Goal: Task Accomplishment & Management: Complete application form

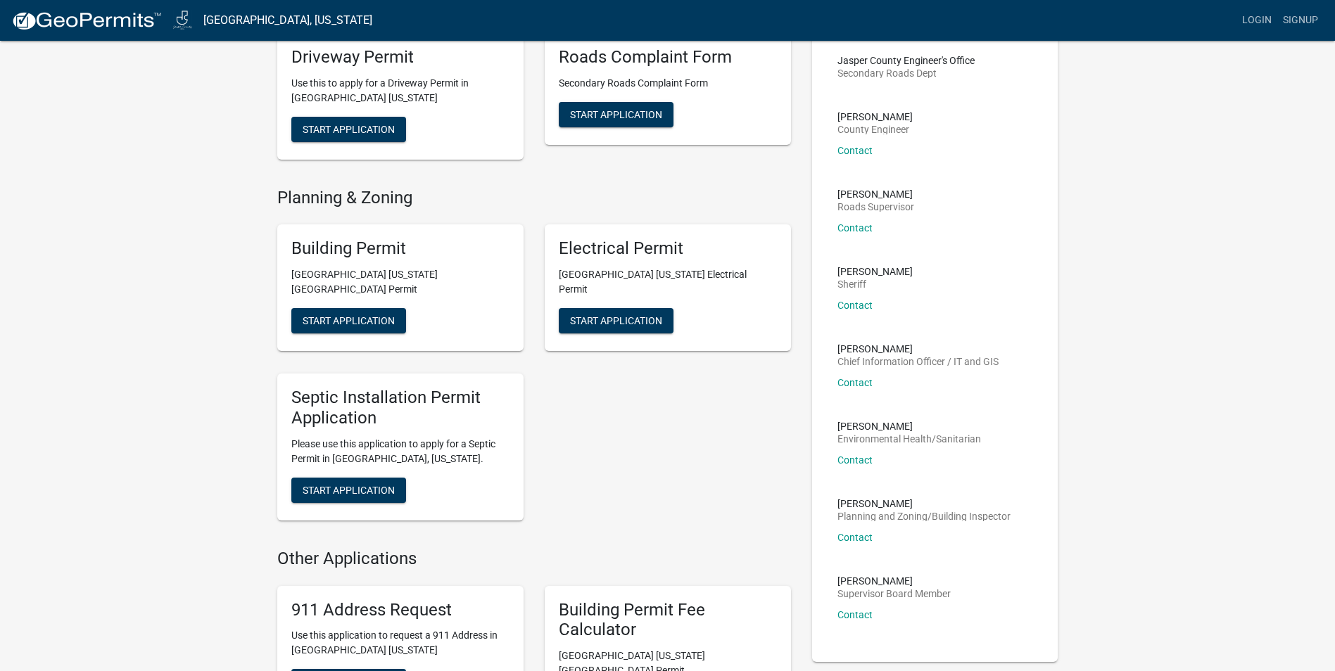
scroll to position [141, 0]
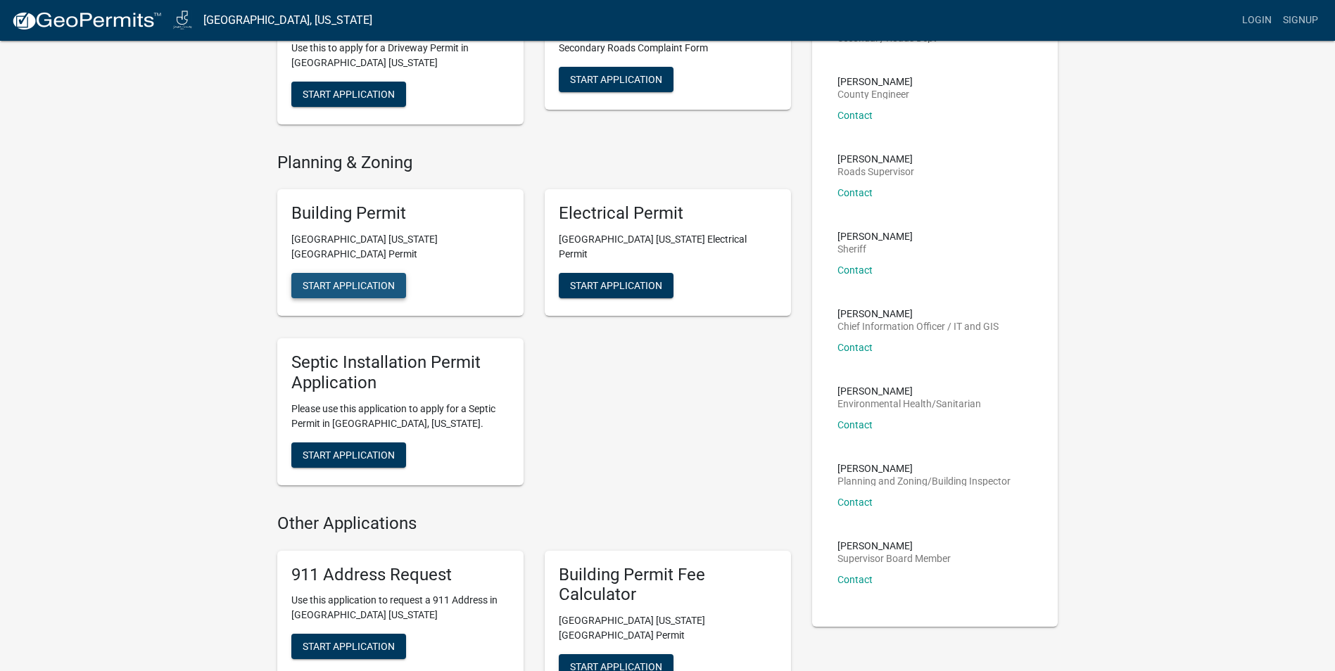
click at [355, 280] on span "Start Application" at bounding box center [349, 285] width 92 height 11
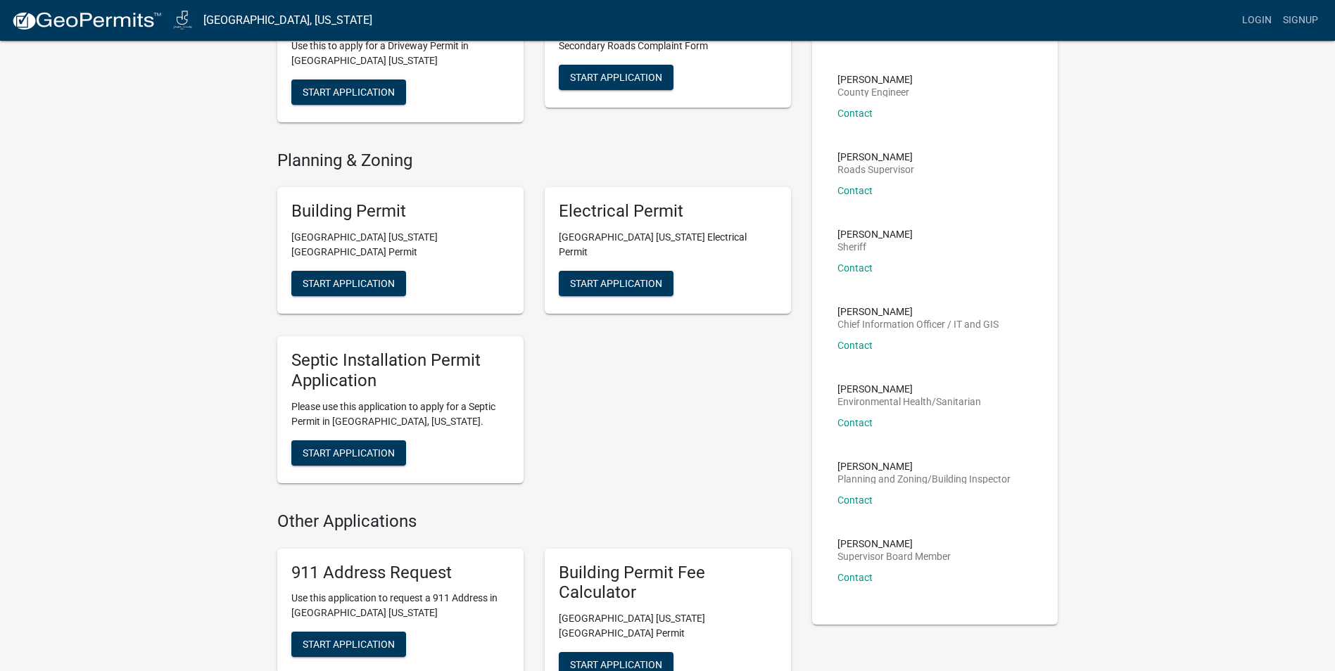
scroll to position [282, 0]
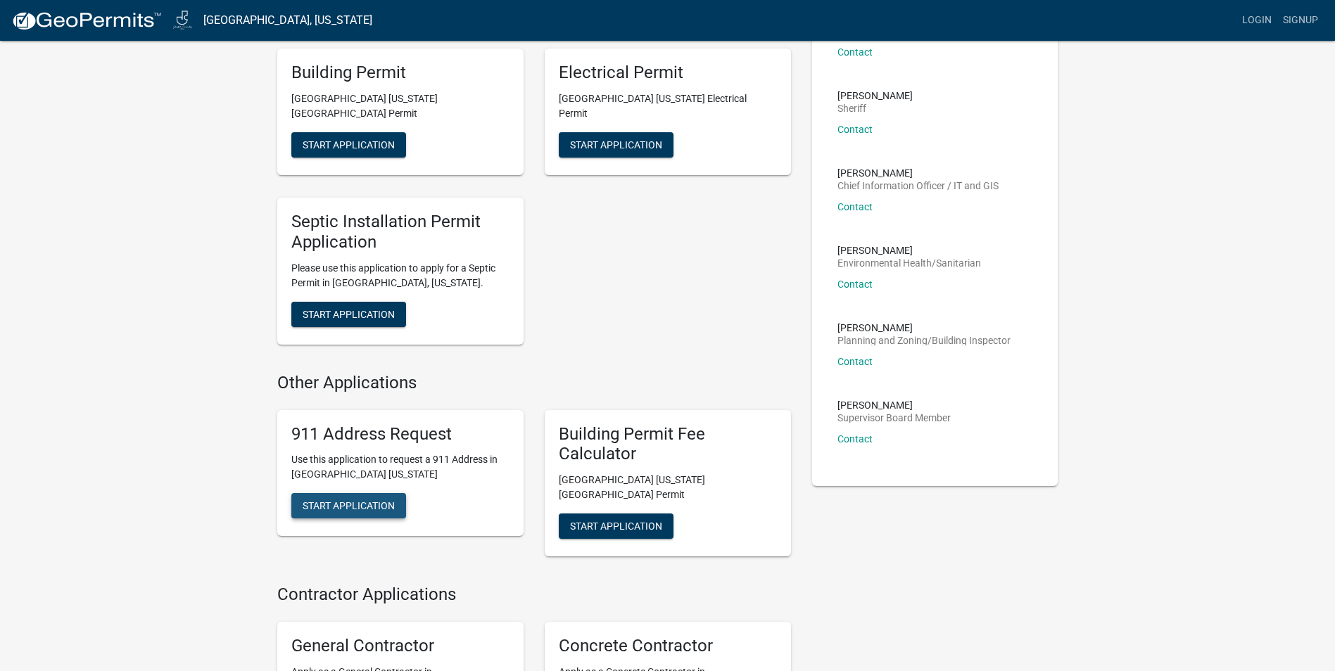
click at [372, 500] on span "Start Application" at bounding box center [349, 505] width 92 height 11
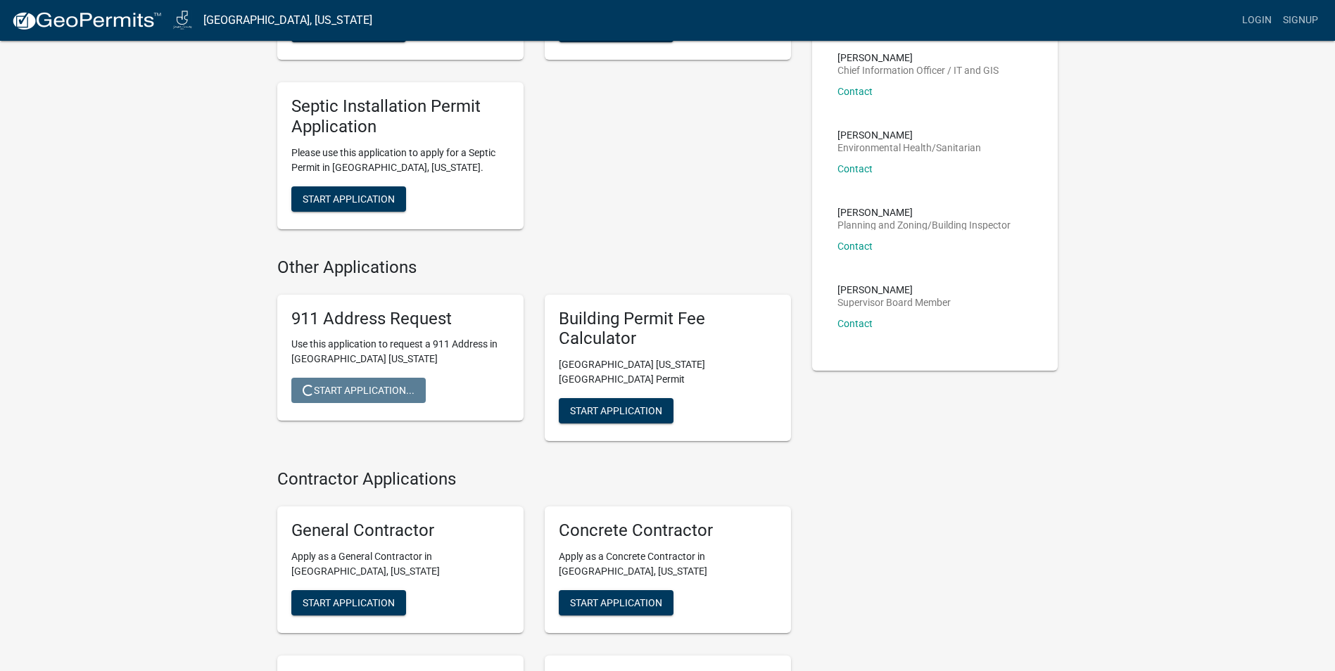
scroll to position [422, 0]
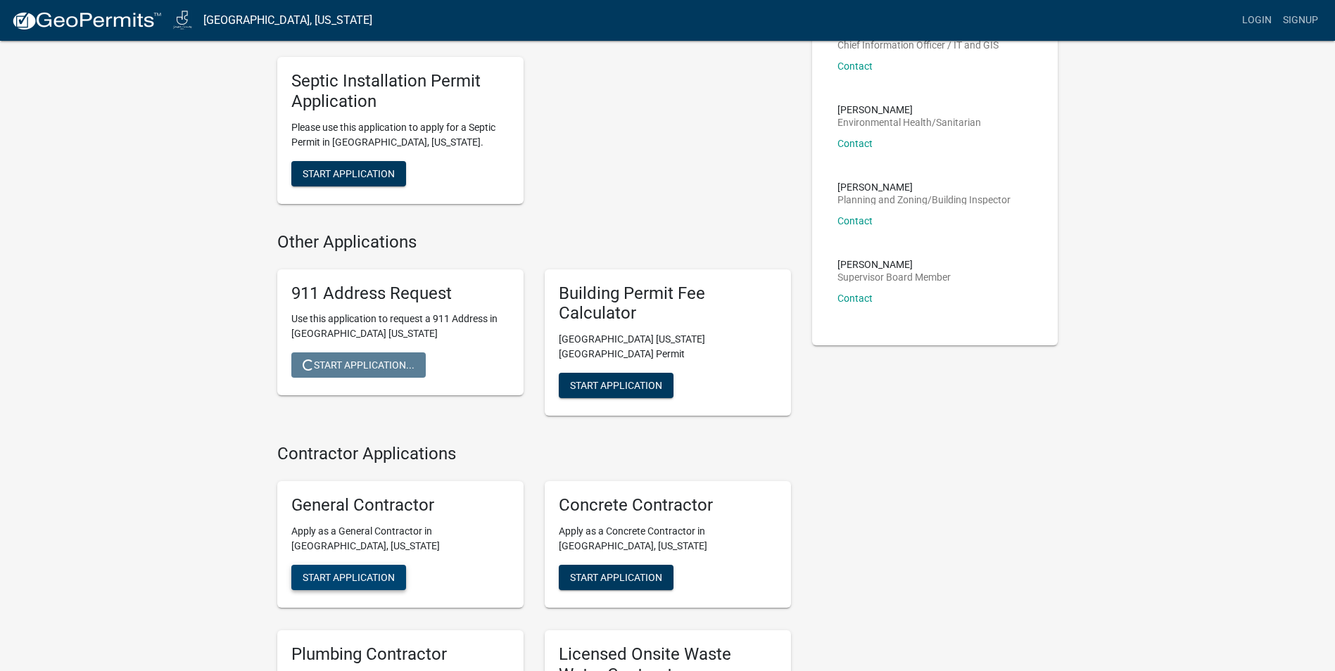
click at [381, 572] on span "Start Application" at bounding box center [349, 577] width 92 height 11
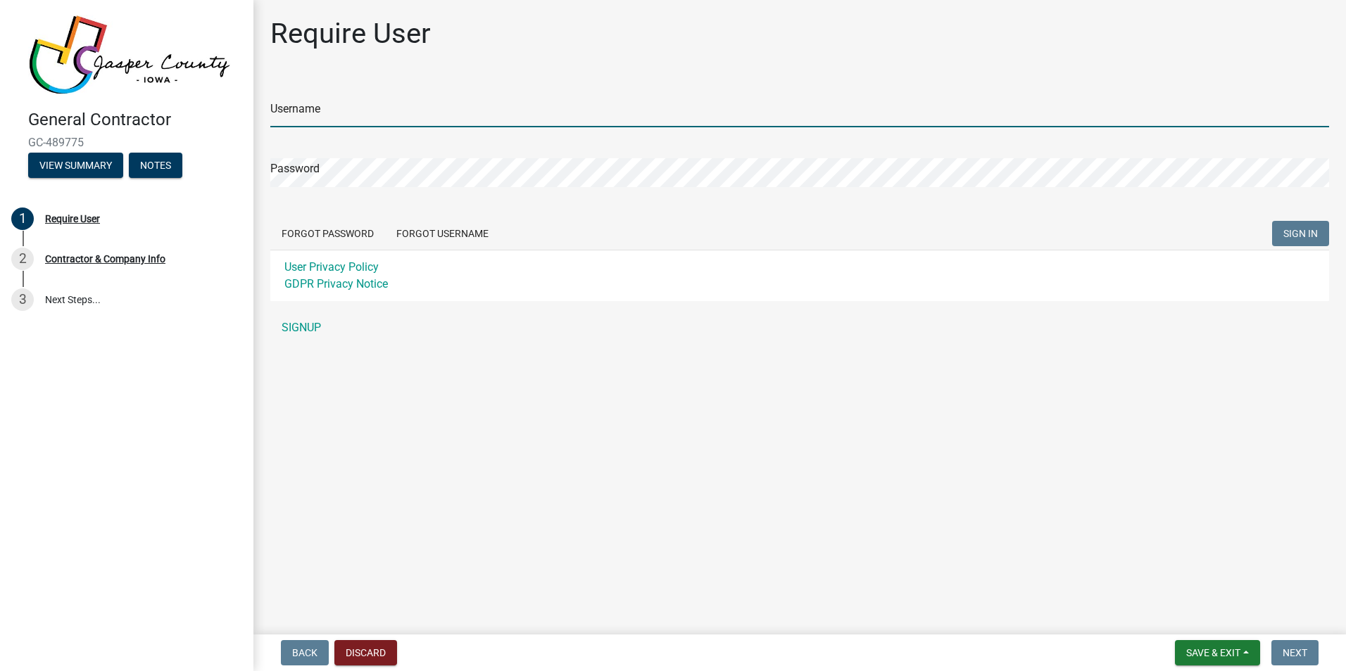
click at [355, 112] on input "Username" at bounding box center [799, 113] width 1059 height 29
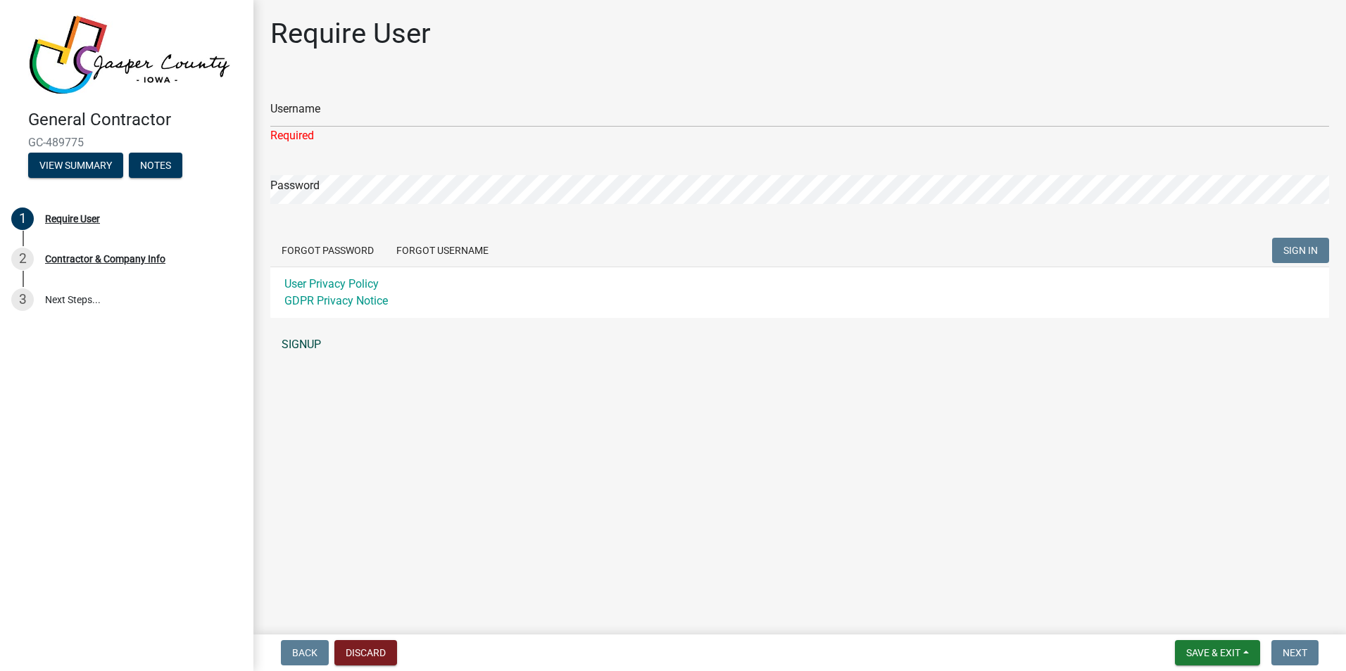
click at [296, 316] on div "Username Required Password Forgot Password Forgot Username SIGN IN User Privacy…" at bounding box center [799, 219] width 1059 height 280
click at [300, 351] on link "SIGNUP" at bounding box center [799, 345] width 1059 height 28
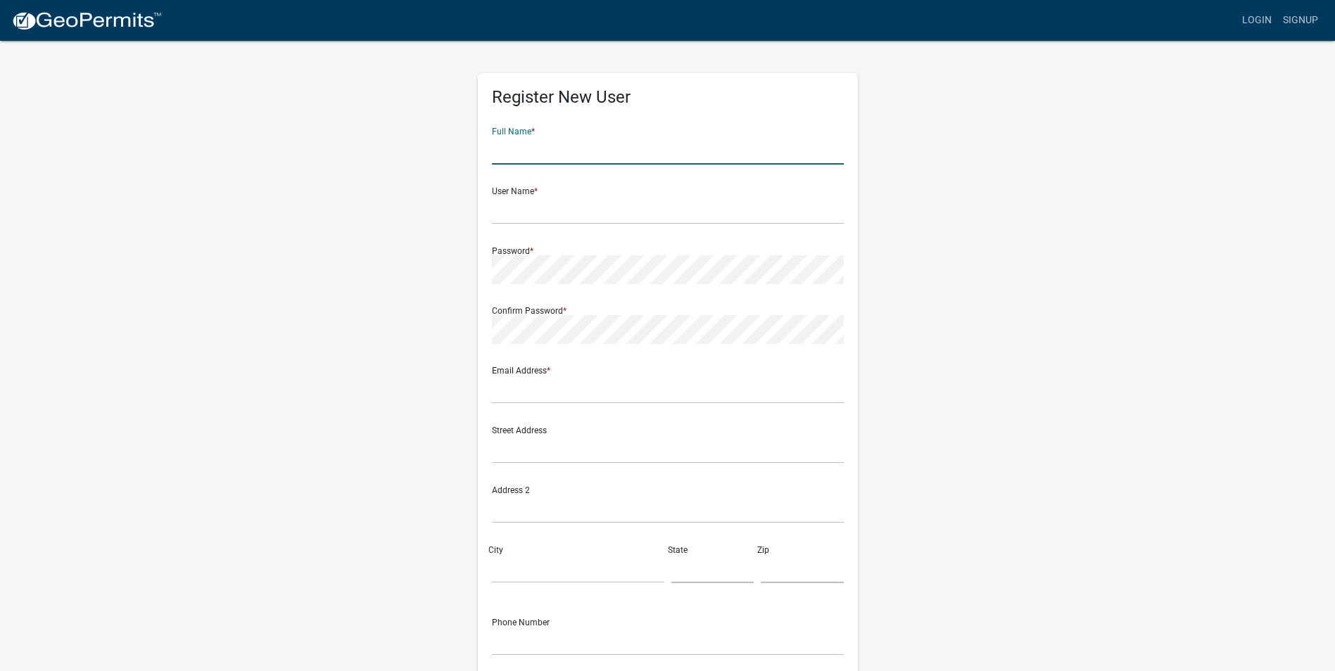
click at [574, 150] on input "text" at bounding box center [668, 150] width 352 height 29
type input "[PERSON_NAME]"
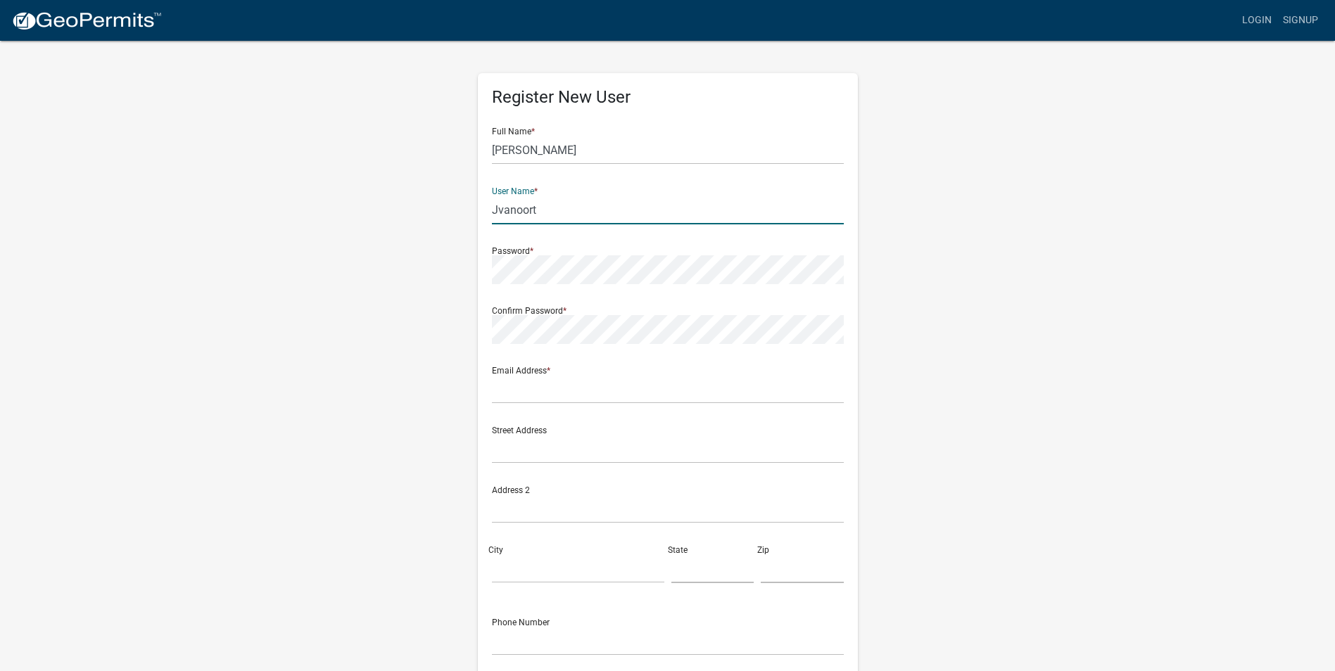
type input "Jvanoort"
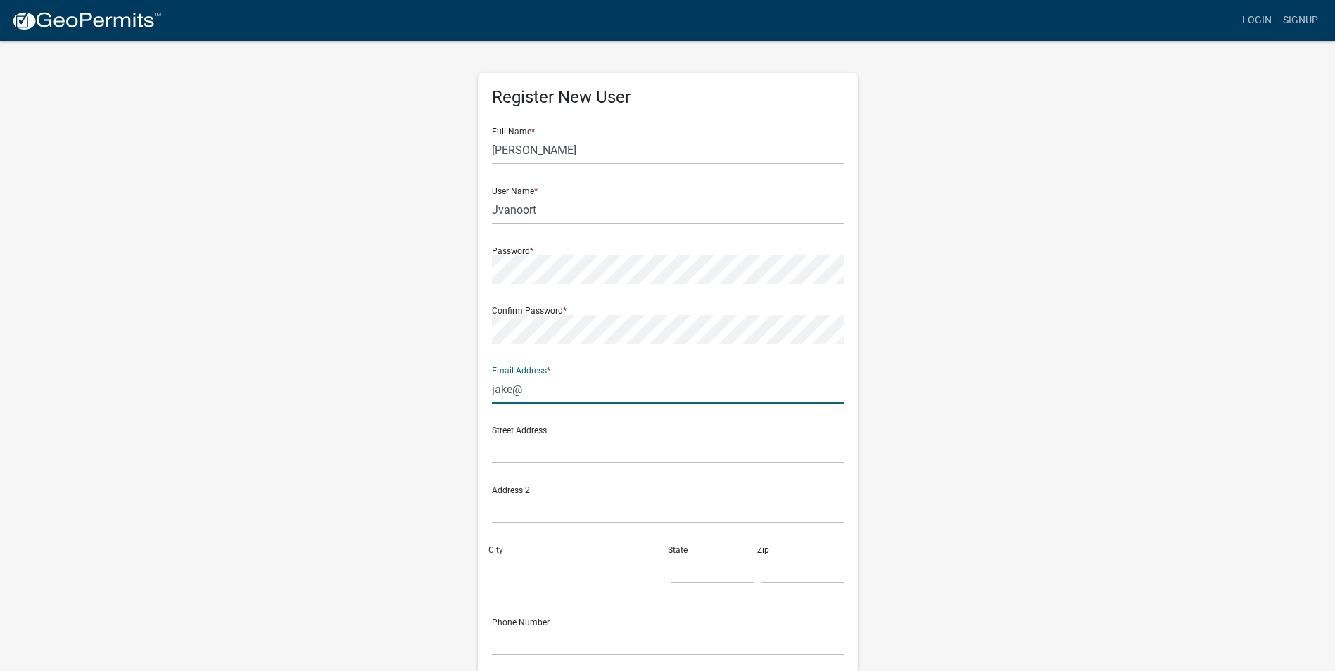
type input "[EMAIL_ADDRESS][DOMAIN_NAME]"
type input "[STREET_ADDRESS]"
type input "Ankeny"
type input "IA"
type input "50021"
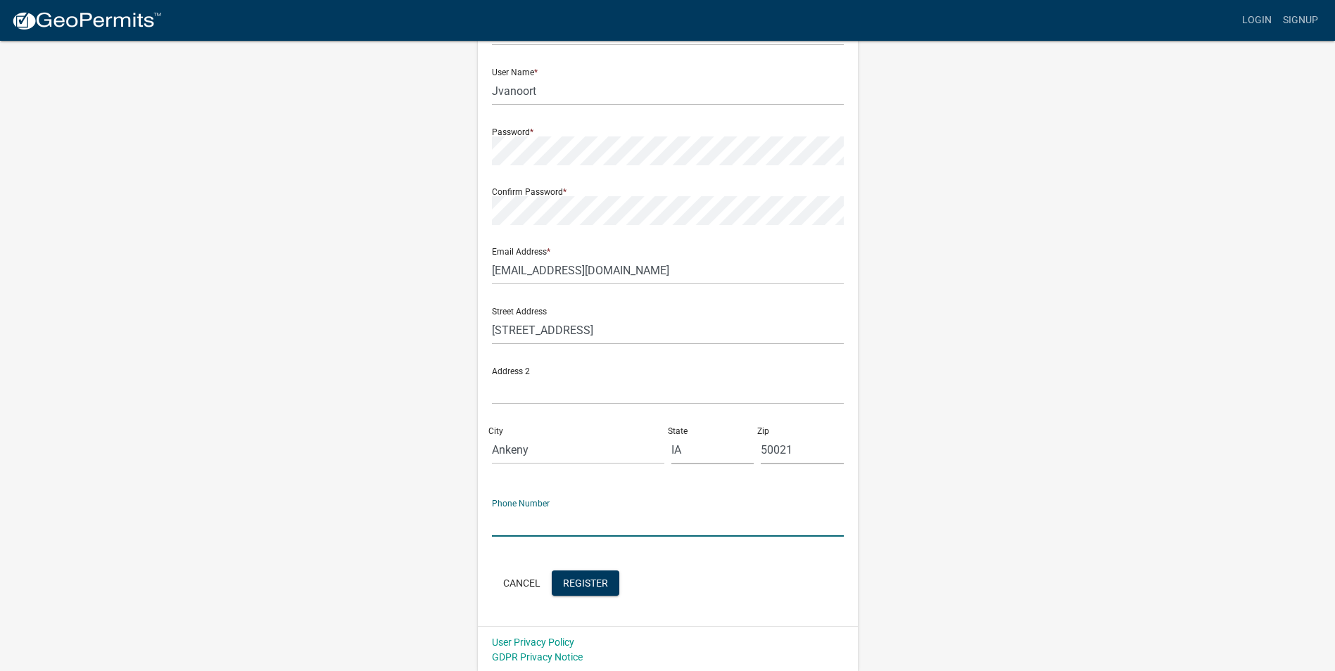
scroll to position [121, 0]
type input "5153146679"
click at [604, 584] on span "Register" at bounding box center [585, 580] width 45 height 11
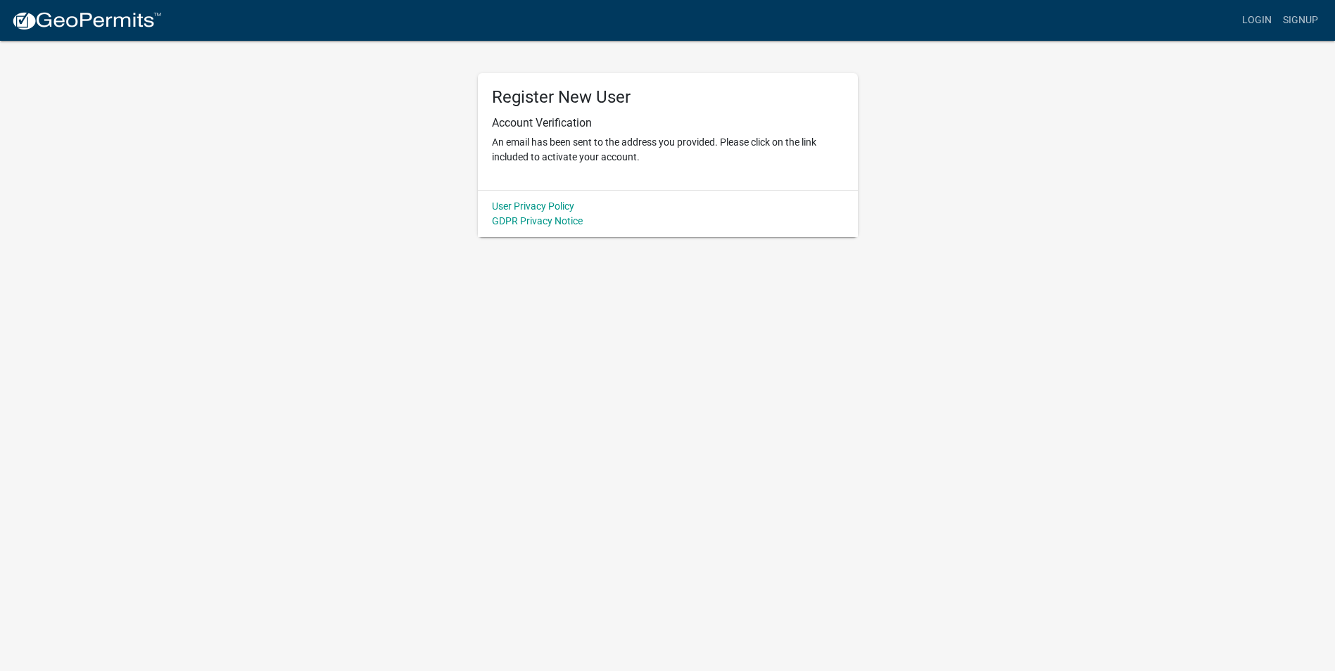
scroll to position [1, 0]
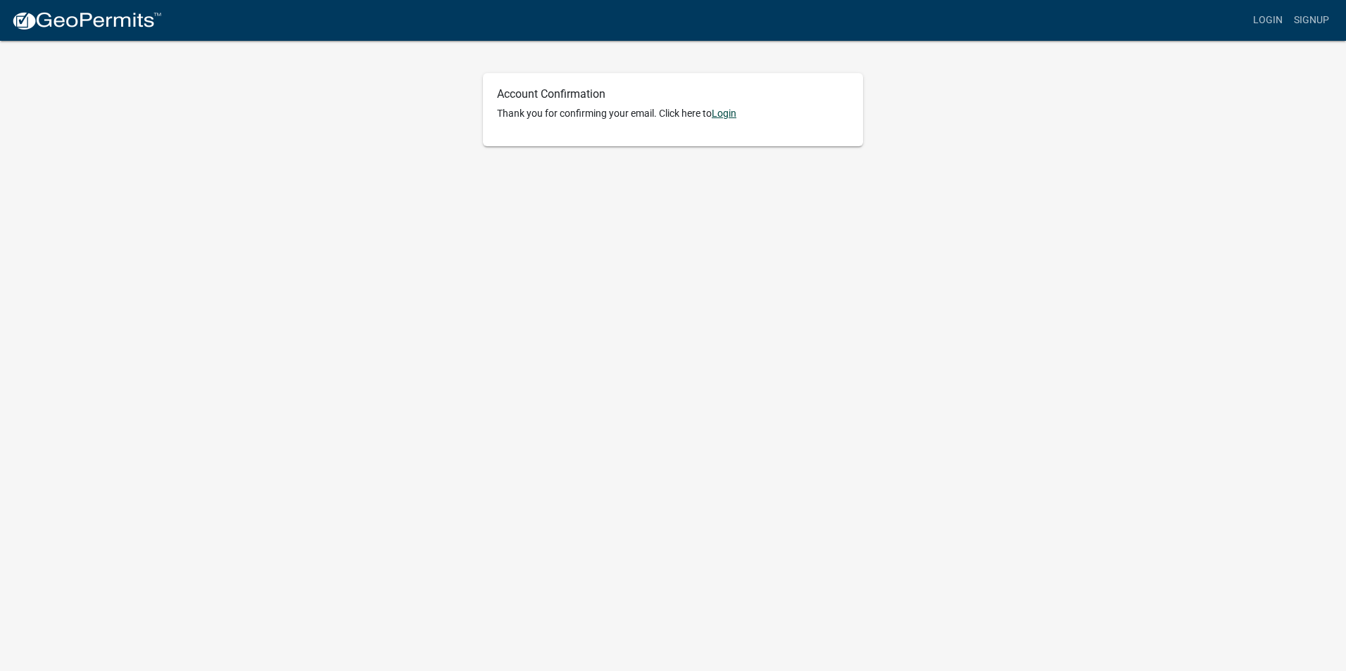
click at [725, 112] on link "Login" at bounding box center [724, 113] width 25 height 11
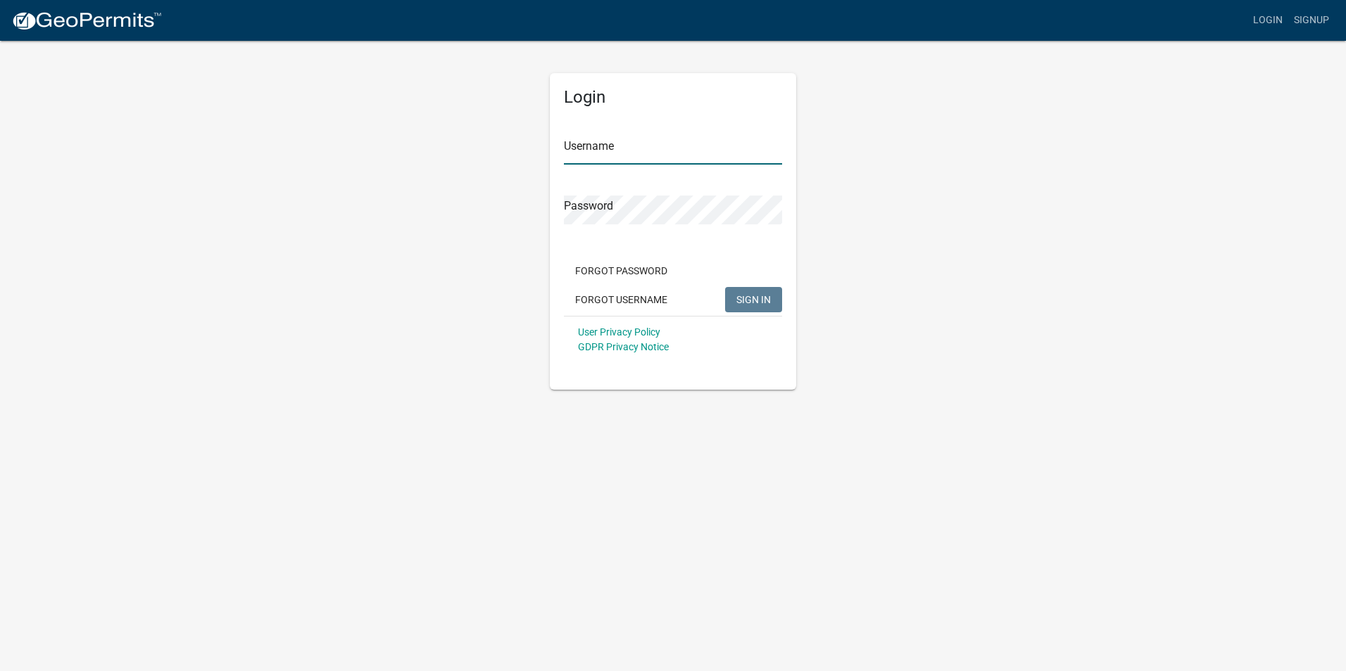
click at [682, 153] on input "Username" at bounding box center [673, 150] width 218 height 29
type input "jvanoort"
click at [725, 287] on button "SIGN IN" at bounding box center [753, 299] width 57 height 25
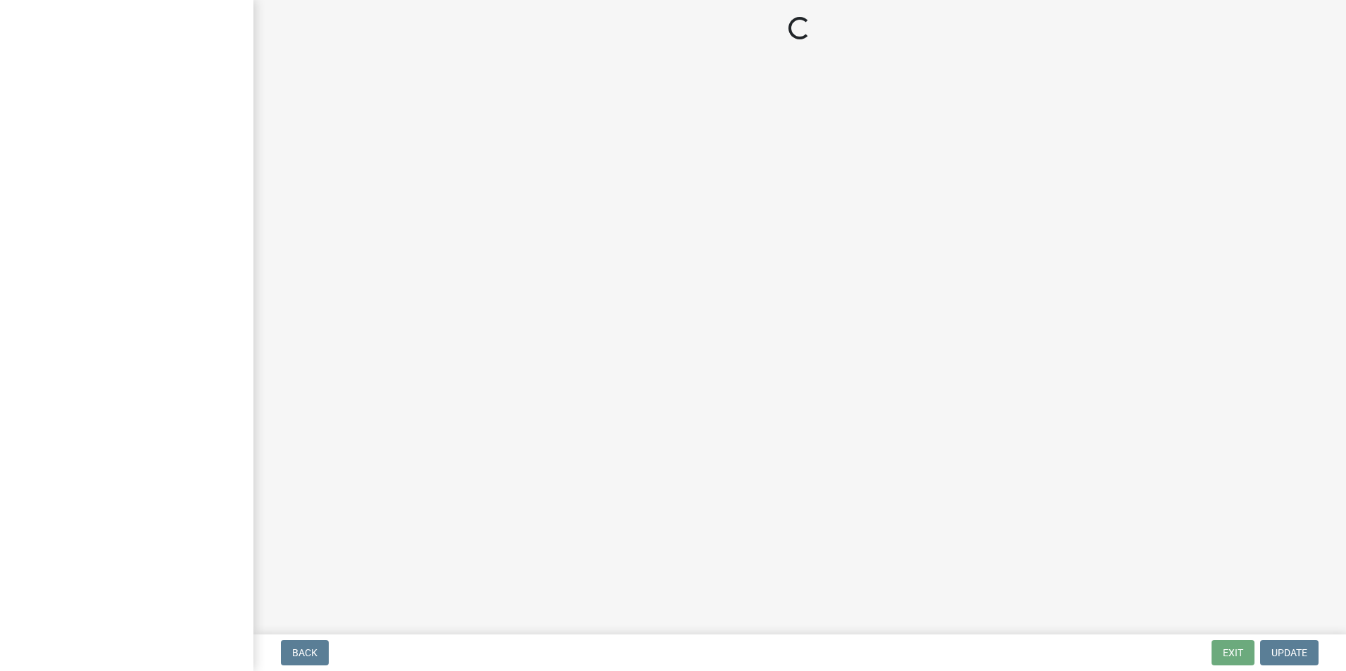
click at [461, 367] on main "Loading..." at bounding box center [799, 314] width 1092 height 629
select select "IA"
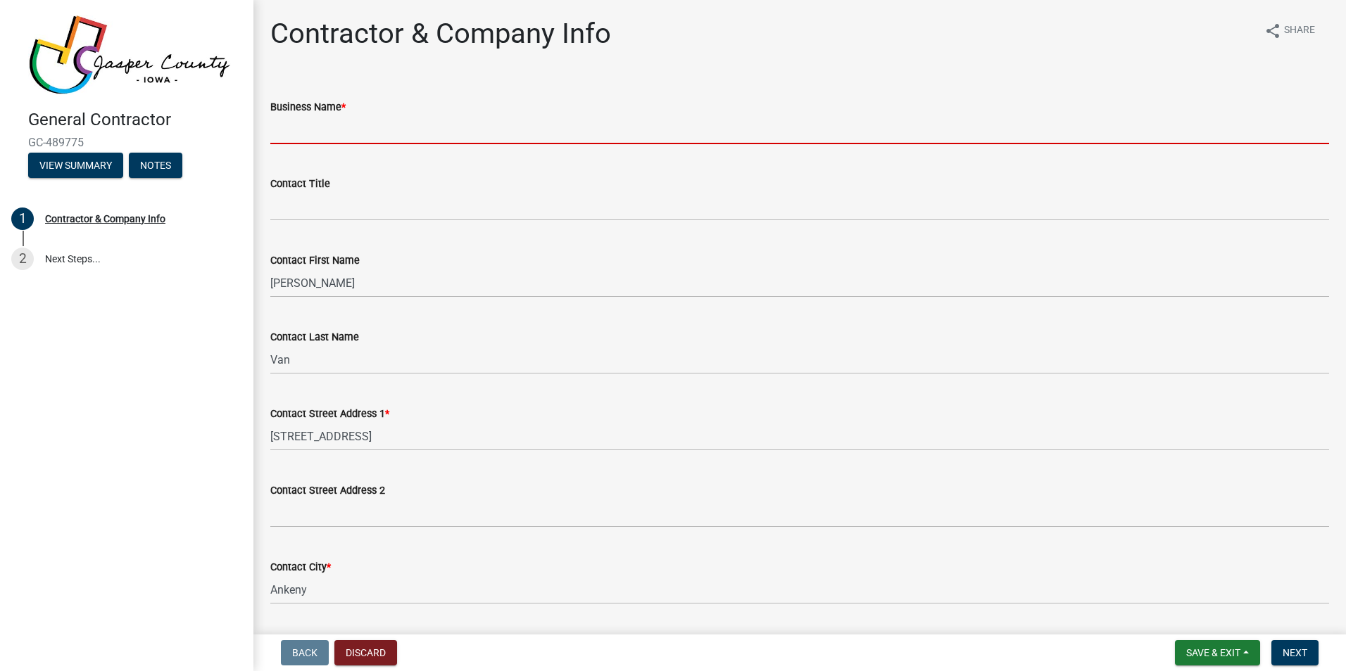
drag, startPoint x: 374, startPoint y: 134, endPoint x: 388, endPoint y: 128, distance: 15.4
click at [374, 134] on input "Business Name *" at bounding box center [799, 129] width 1059 height 29
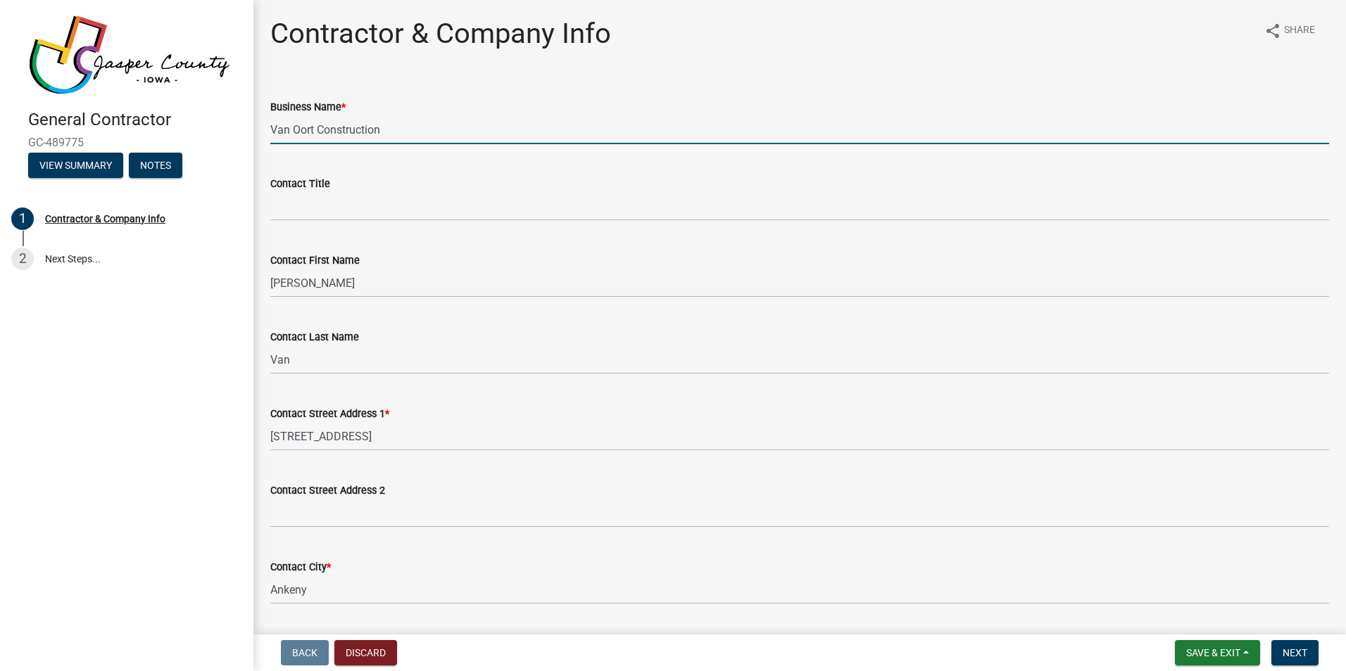
type input "Van Oort Construction"
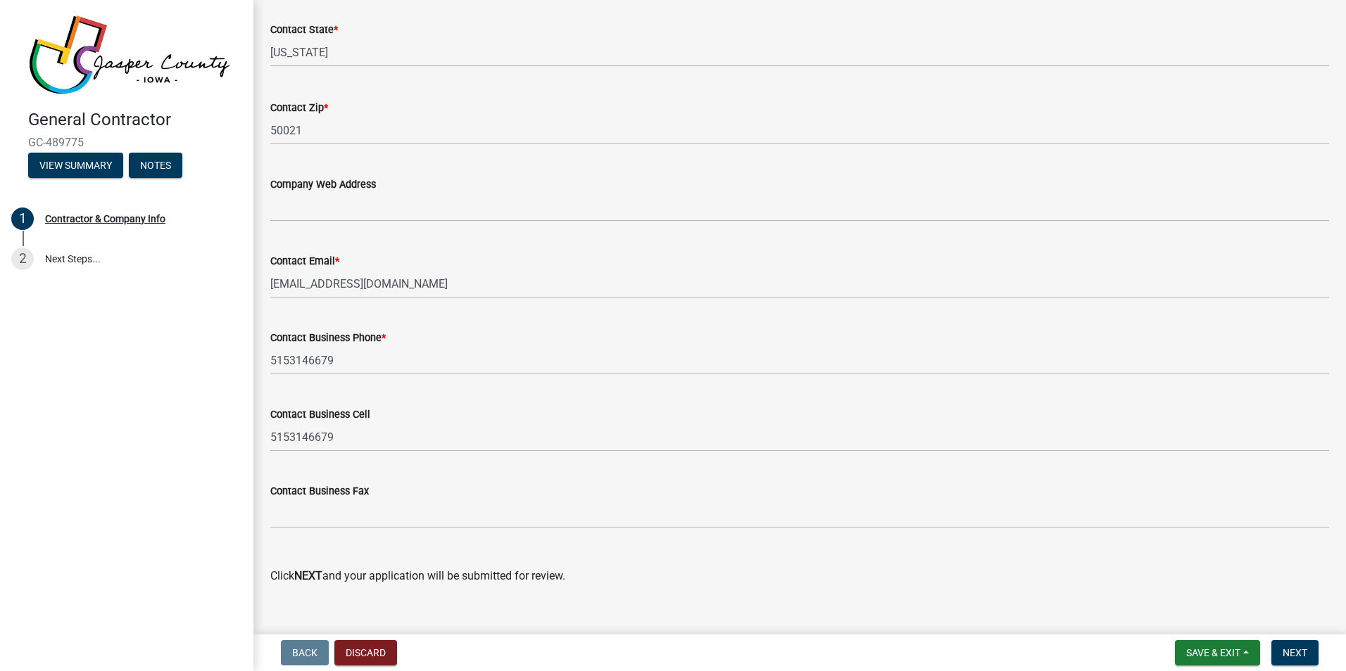
scroll to position [653, 0]
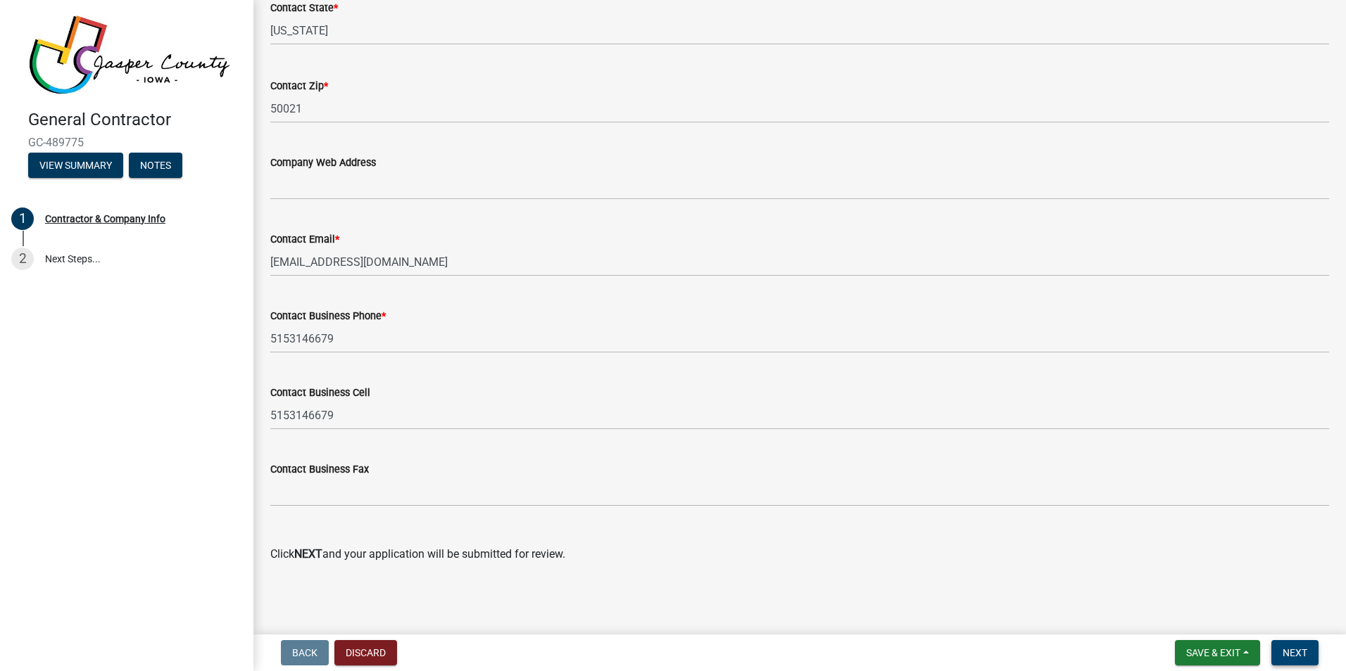
click at [1299, 645] on button "Next" at bounding box center [1294, 653] width 47 height 25
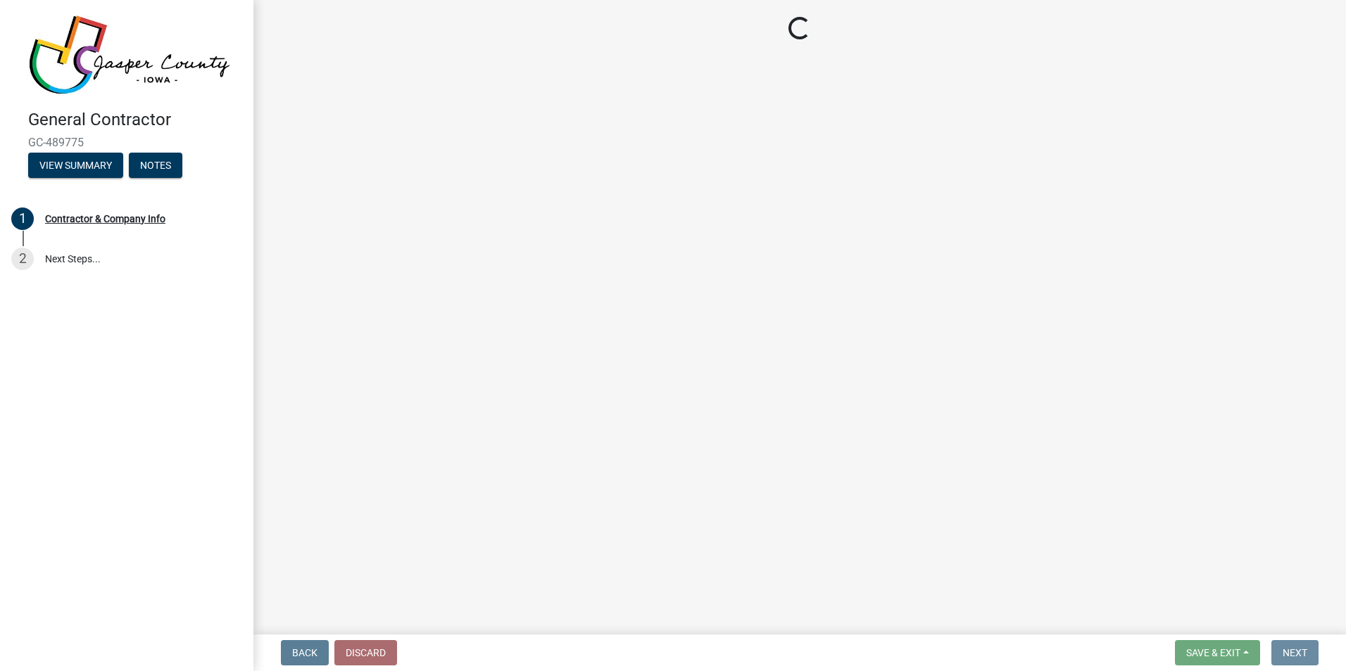
scroll to position [0, 0]
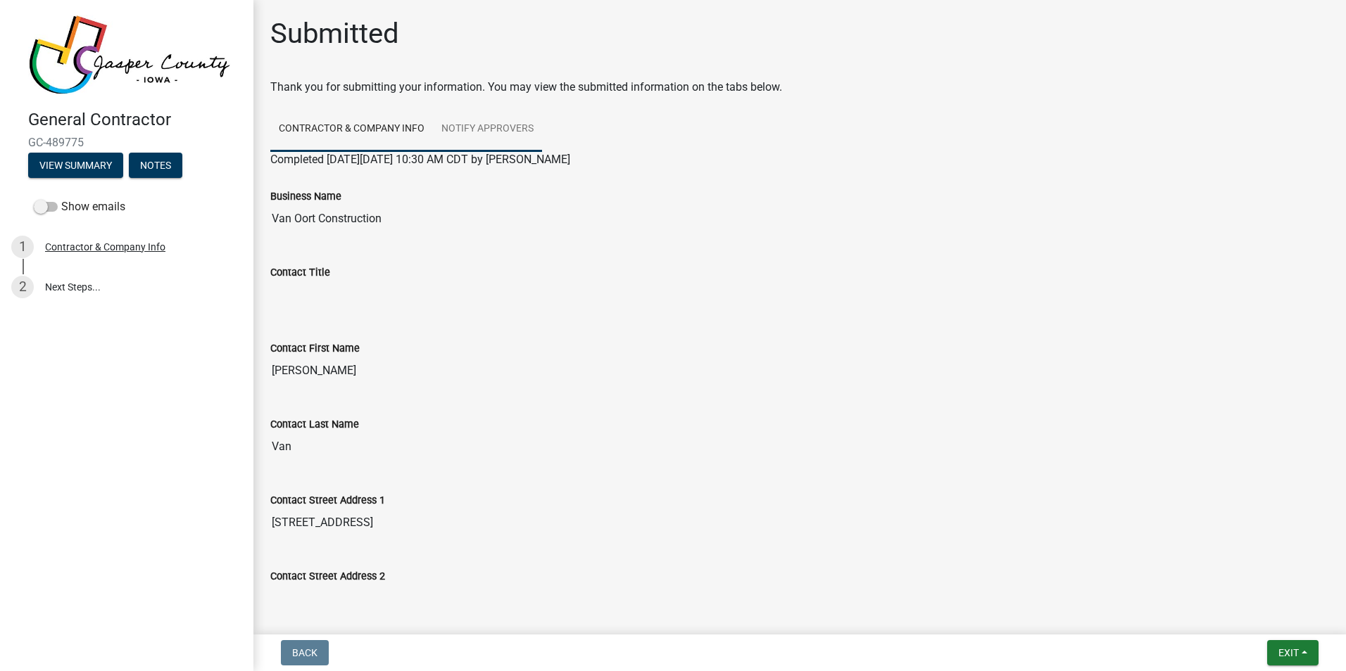
click at [515, 135] on link "Notify Approvers" at bounding box center [487, 129] width 109 height 45
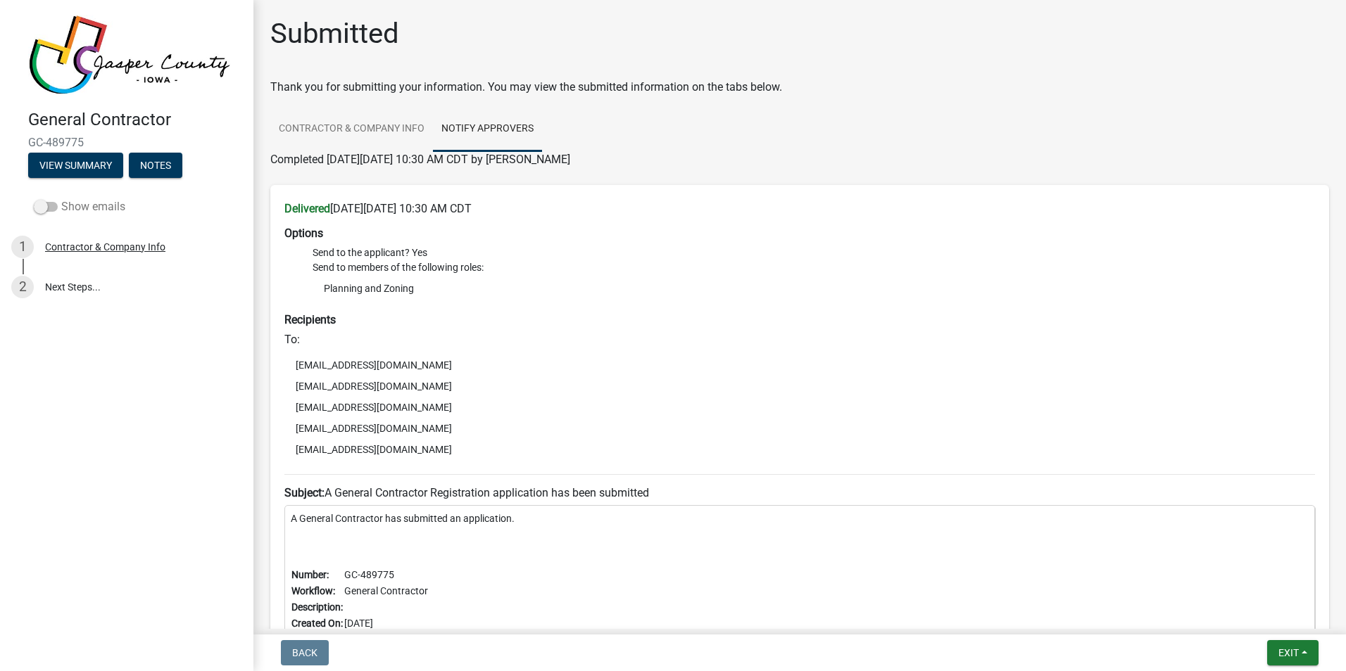
click at [44, 207] on span at bounding box center [46, 207] width 24 height 10
click at [61, 198] on input "Show emails" at bounding box center [61, 198] width 0 height 0
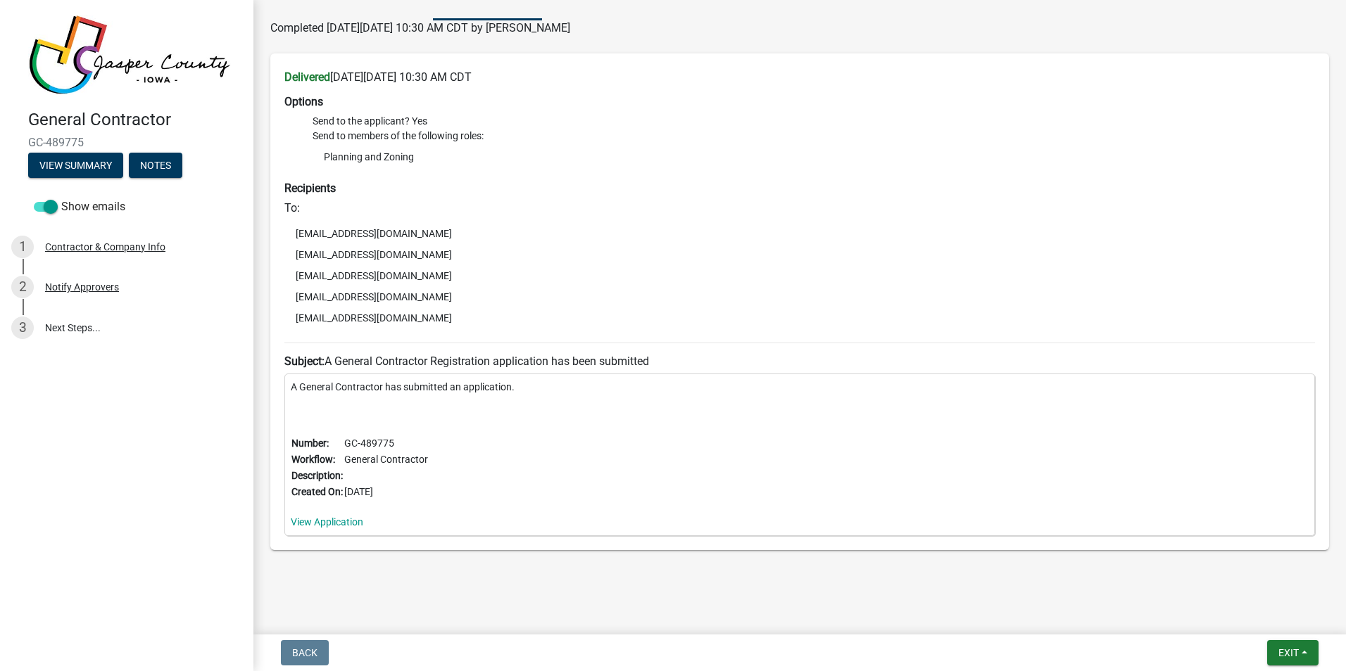
scroll to position [141, 0]
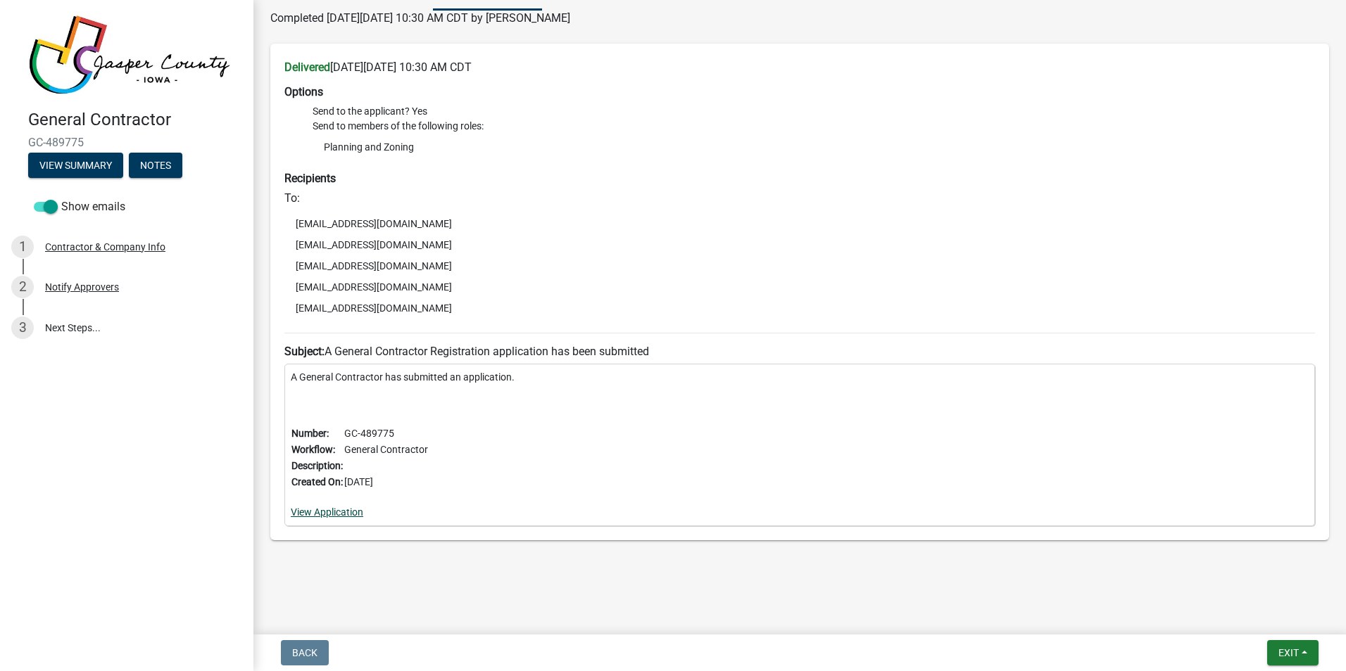
click at [357, 513] on link "View Application" at bounding box center [327, 512] width 72 height 11
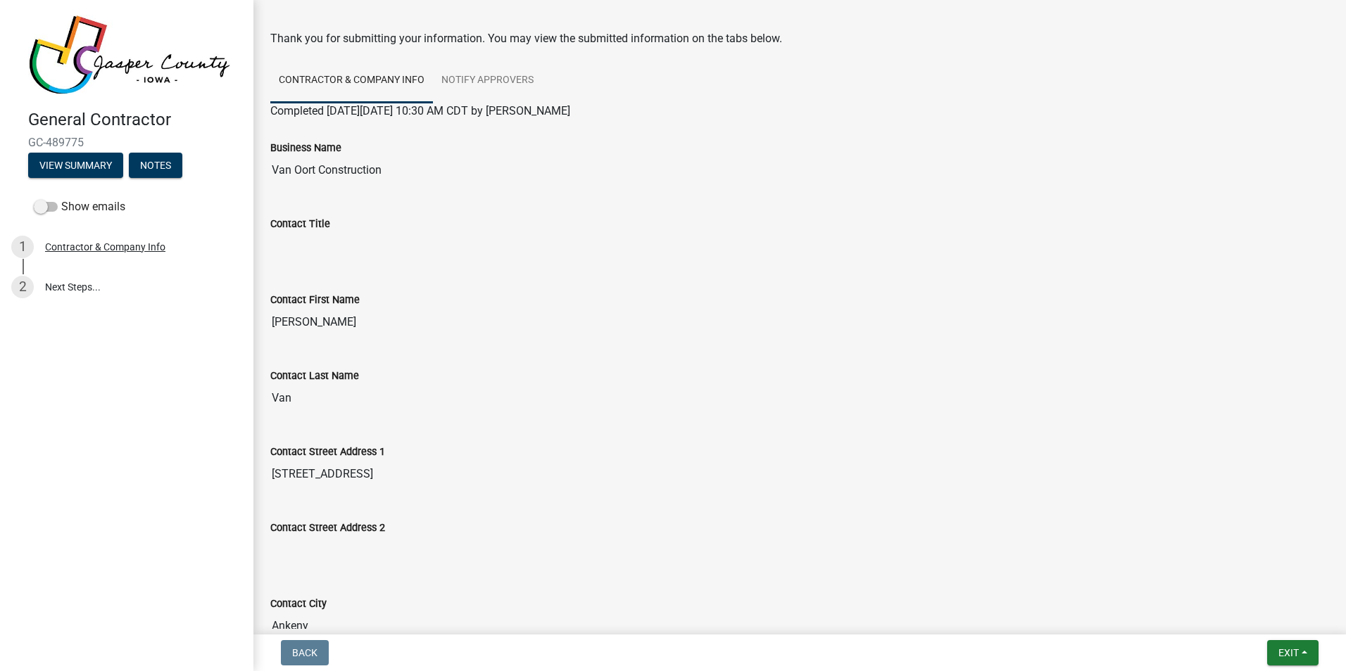
scroll to position [70, 0]
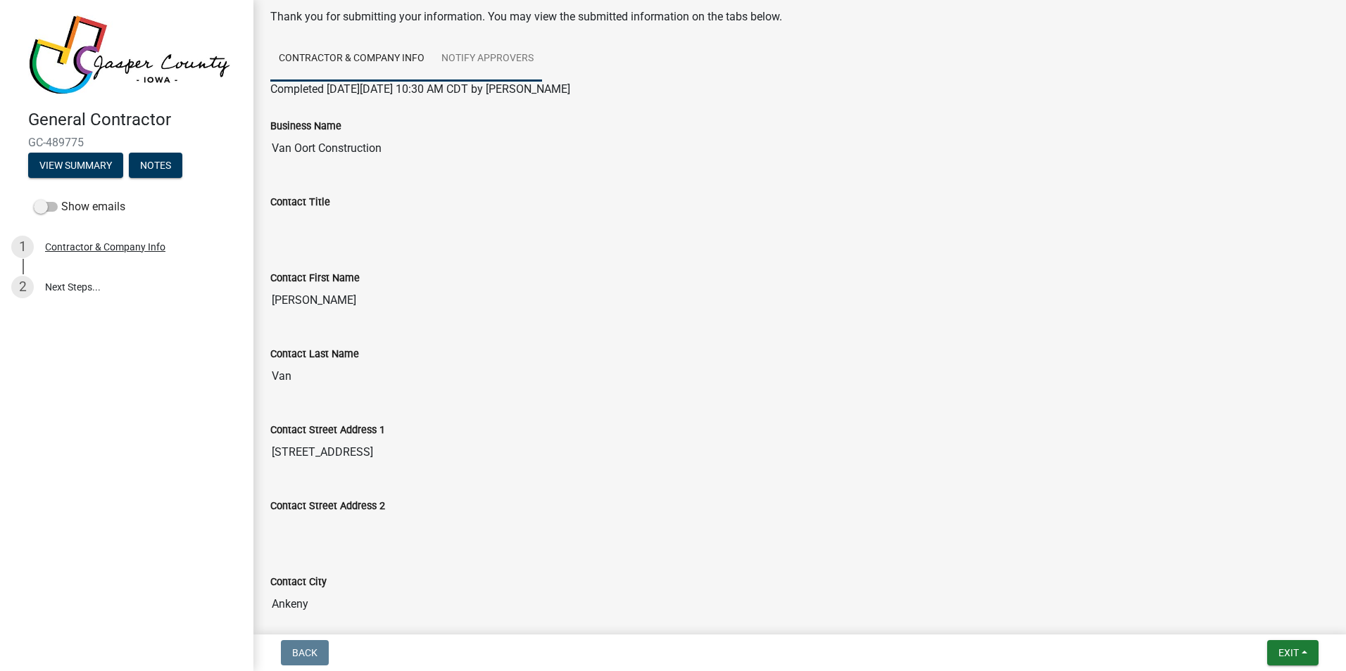
click at [503, 55] on link "Notify Approvers" at bounding box center [487, 59] width 109 height 45
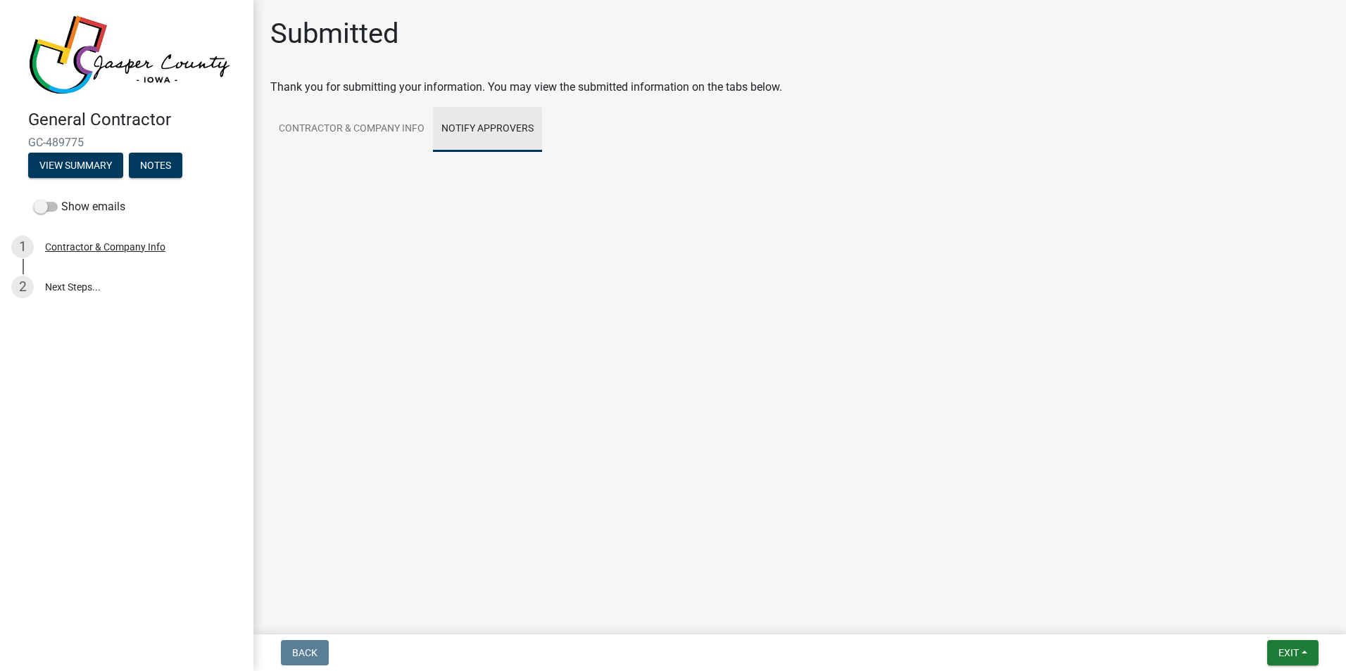
scroll to position [0, 0]
